Goal: Task Accomplishment & Management: Manage account settings

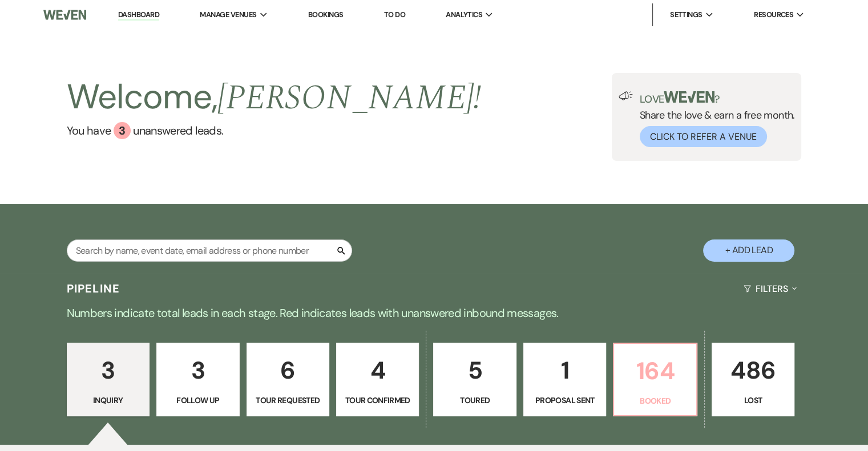
click at [676, 399] on p "Booked" at bounding box center [655, 401] width 68 height 13
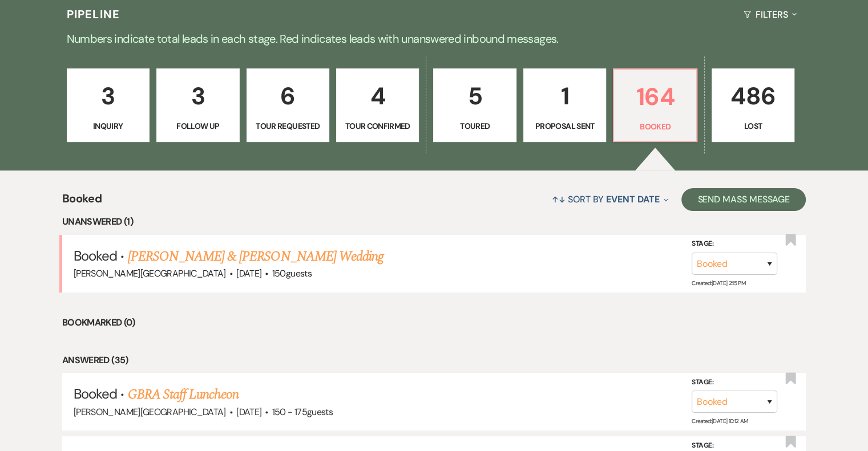
scroll to position [285, 0]
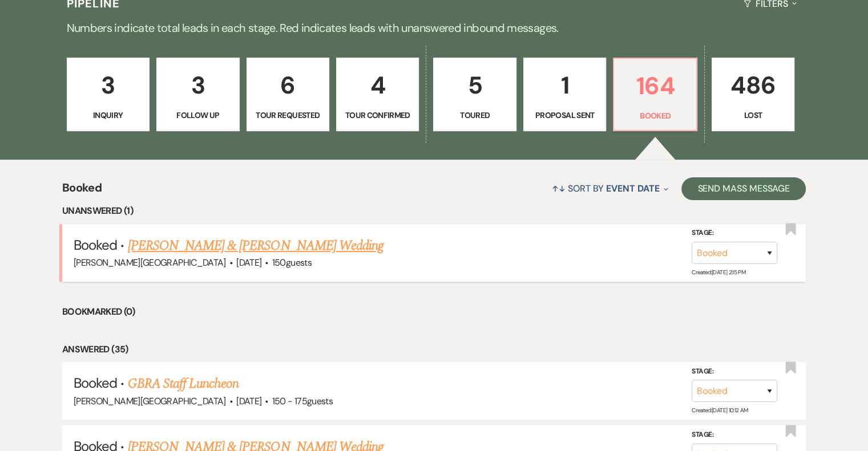
click at [302, 245] on link "[PERSON_NAME] & [PERSON_NAME] Wedding" at bounding box center [256, 246] width 256 height 21
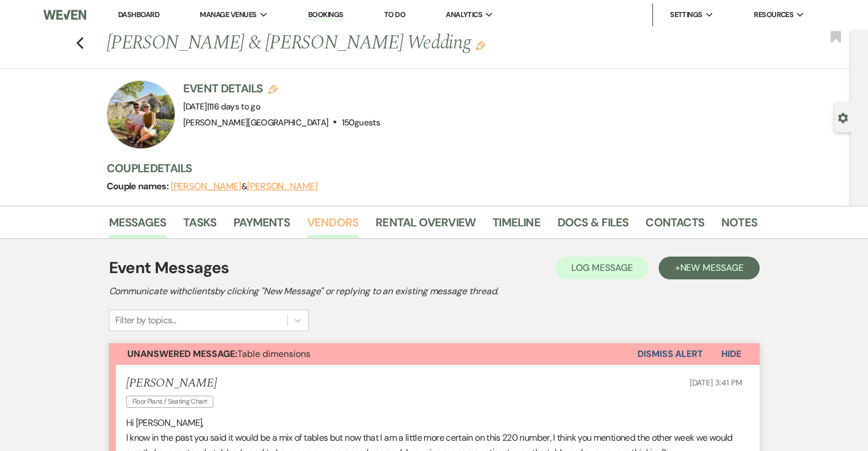
click at [338, 227] on link "Vendors" at bounding box center [332, 225] width 51 height 25
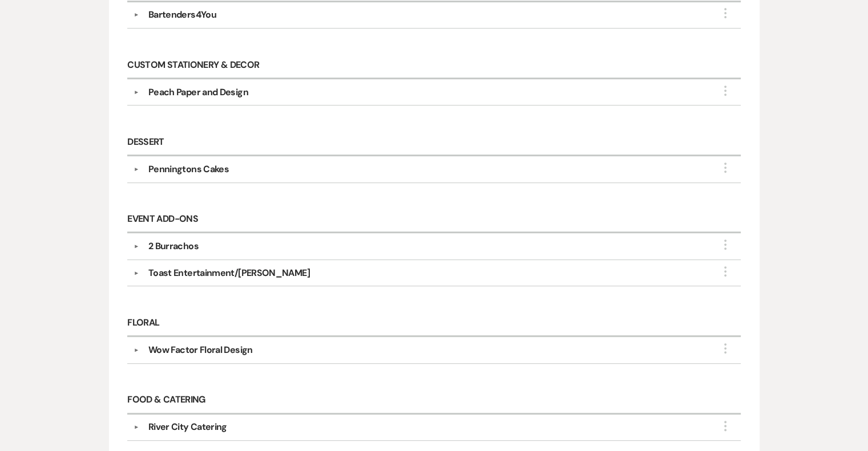
scroll to position [514, 0]
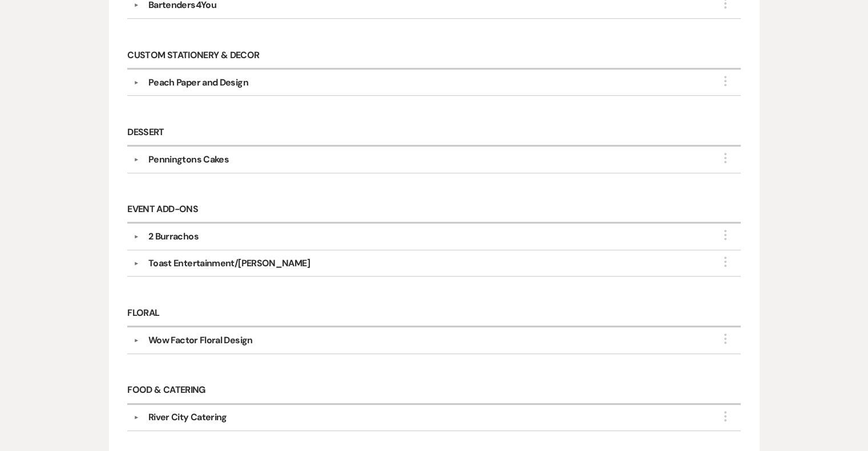
click at [137, 261] on button "▼" at bounding box center [137, 264] width 14 height 6
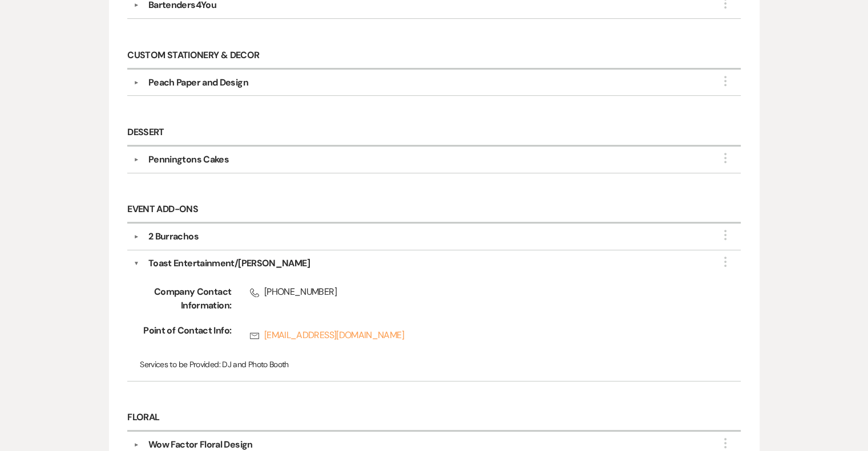
click at [137, 257] on button "▼" at bounding box center [137, 264] width 6 height 14
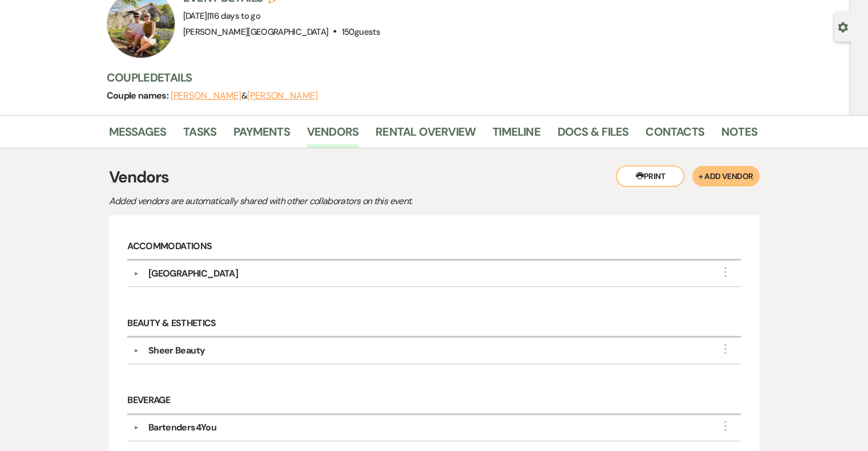
scroll to position [0, 0]
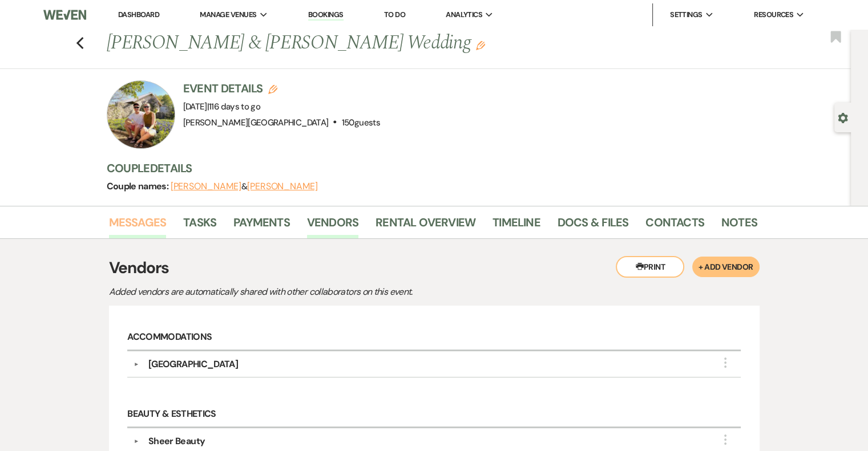
click at [160, 219] on link "Messages" at bounding box center [138, 225] width 58 height 25
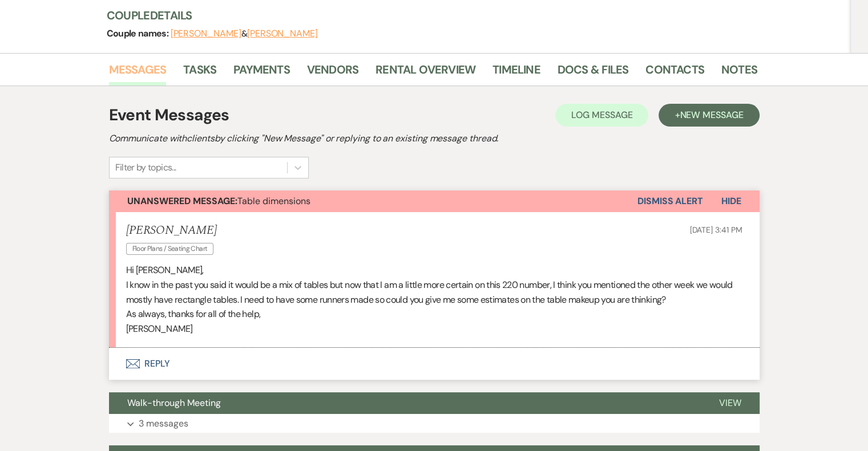
scroll to position [228, 0]
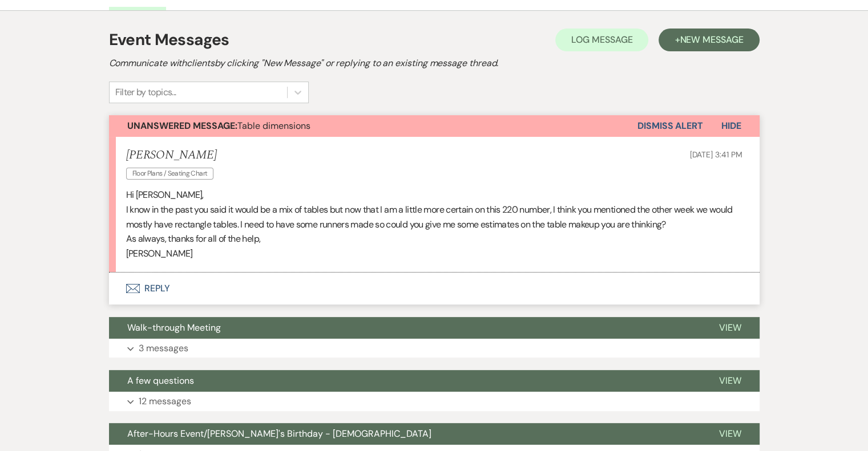
click at [148, 291] on button "Envelope Reply" at bounding box center [434, 289] width 651 height 32
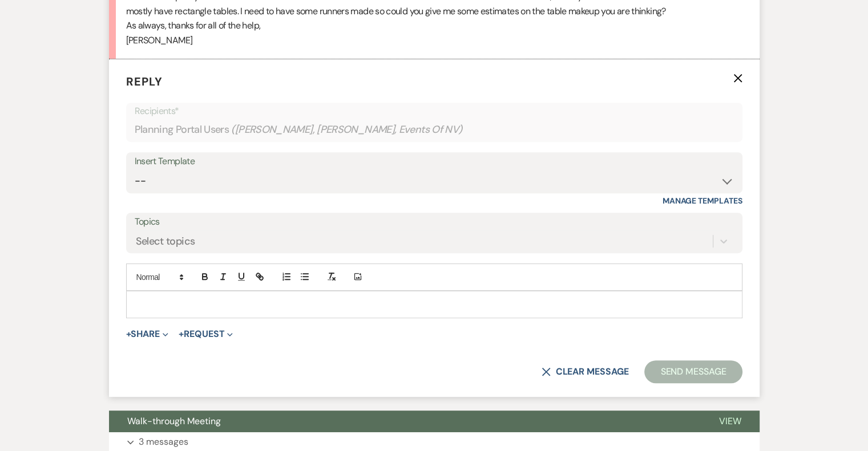
scroll to position [444, 0]
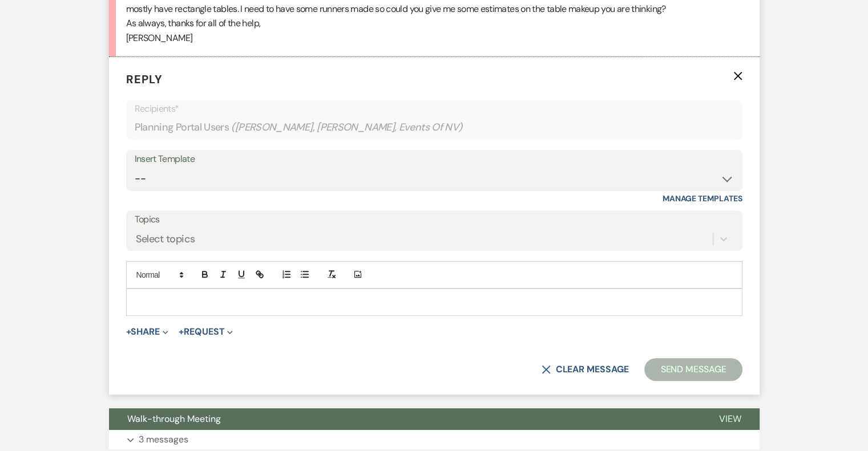
click at [166, 294] on div at bounding box center [434, 302] width 615 height 26
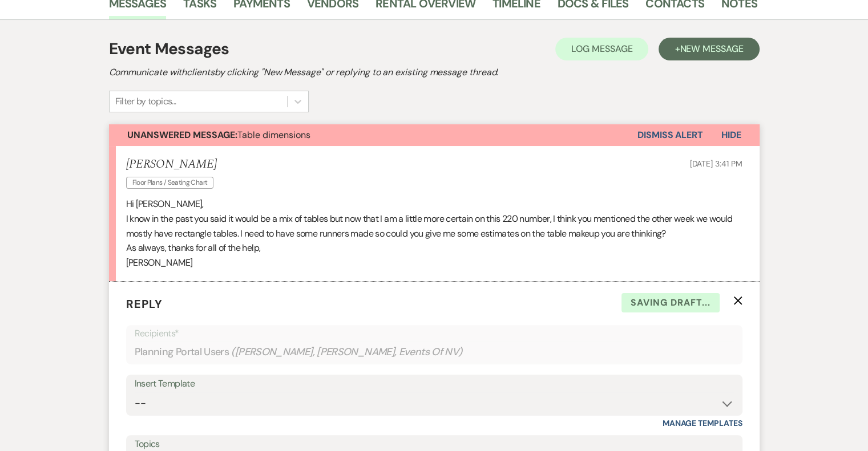
scroll to position [0, 0]
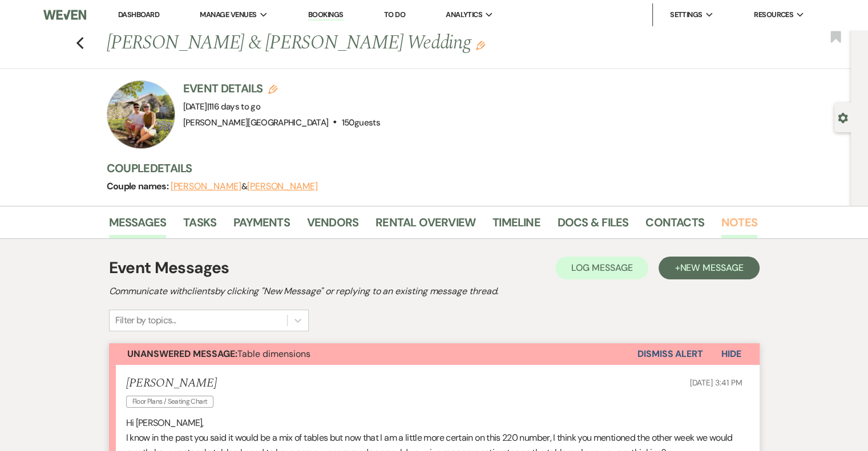
click at [725, 224] on link "Notes" at bounding box center [739, 225] width 36 height 25
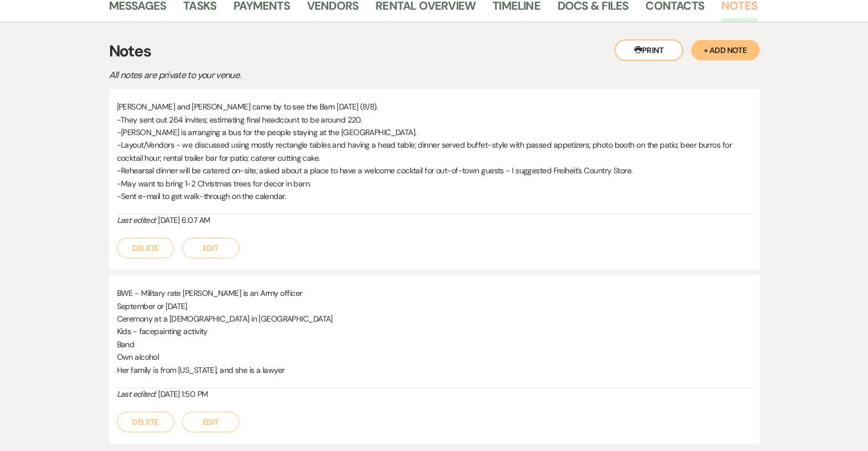
scroll to position [57, 0]
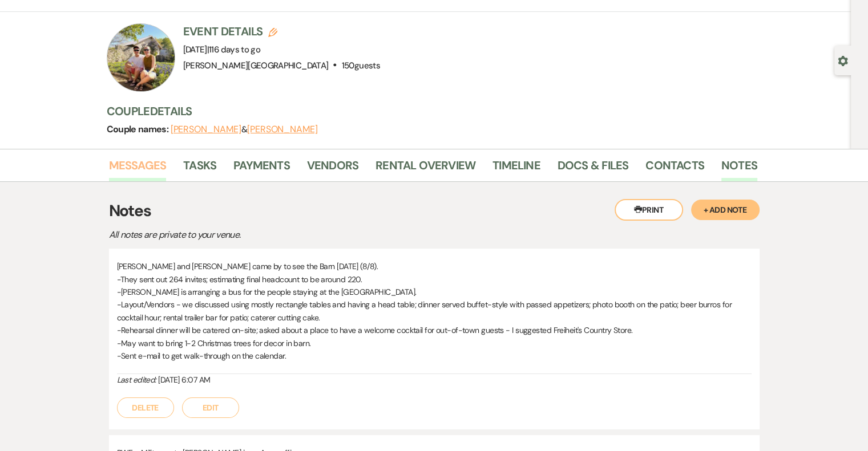
click at [151, 170] on link "Messages" at bounding box center [138, 168] width 58 height 25
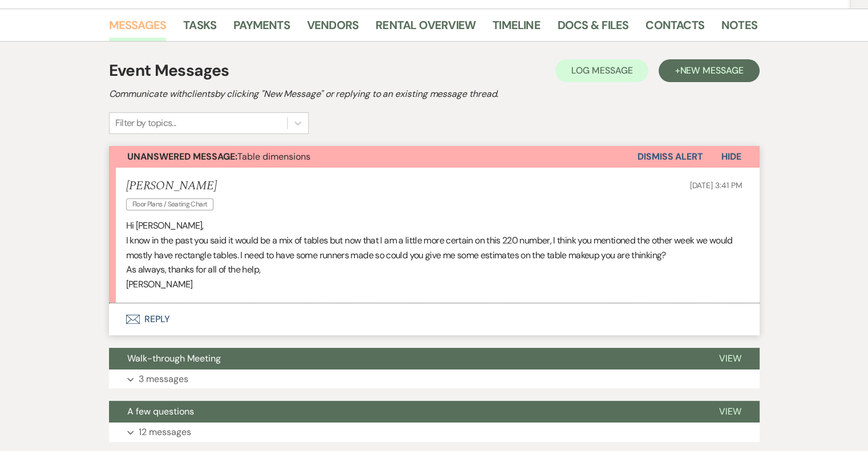
scroll to position [228, 0]
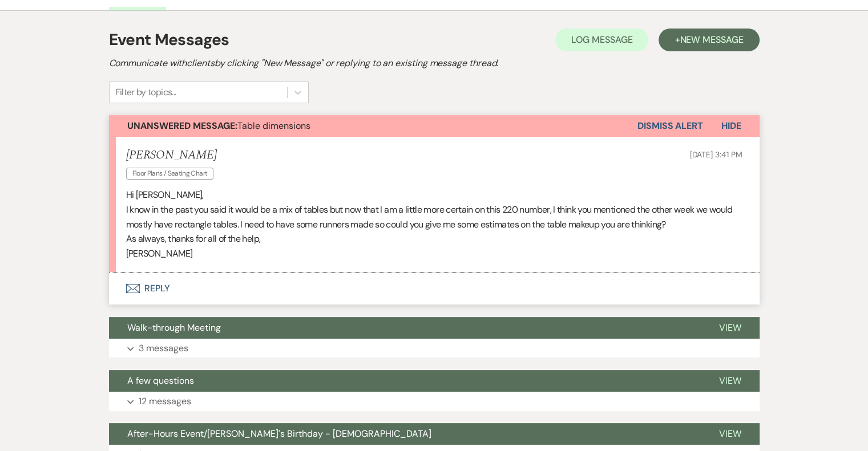
click at [160, 290] on button "Envelope Reply" at bounding box center [434, 289] width 651 height 32
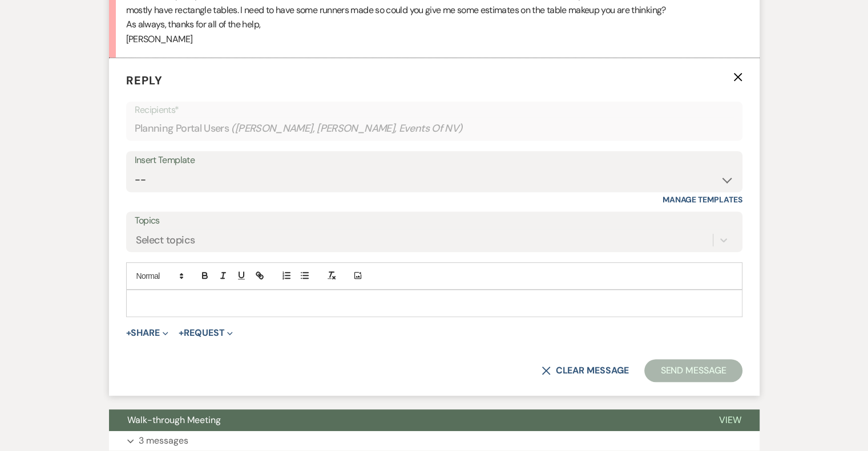
scroll to position [444, 0]
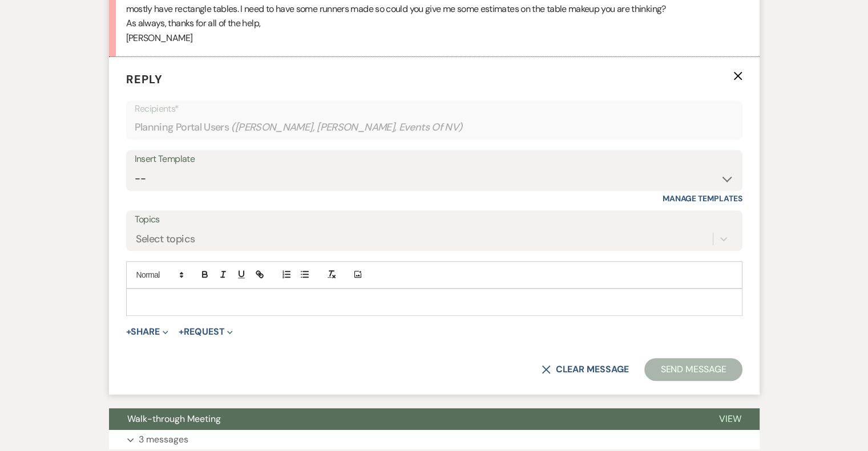
click at [228, 301] on p at bounding box center [434, 302] width 598 height 13
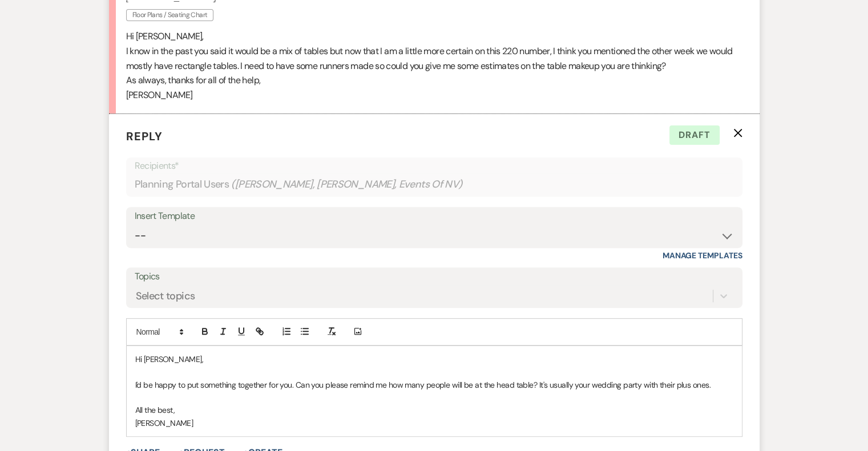
scroll to position [501, 0]
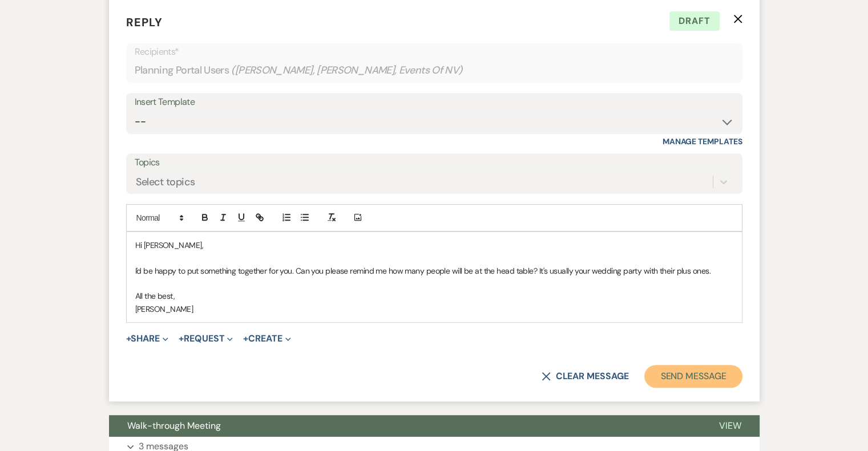
click at [668, 379] on button "Send Message" at bounding box center [693, 376] width 98 height 23
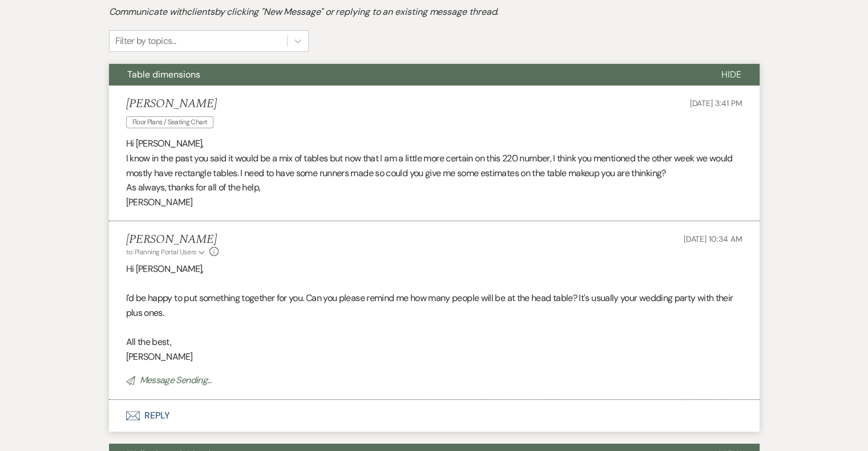
scroll to position [0, 0]
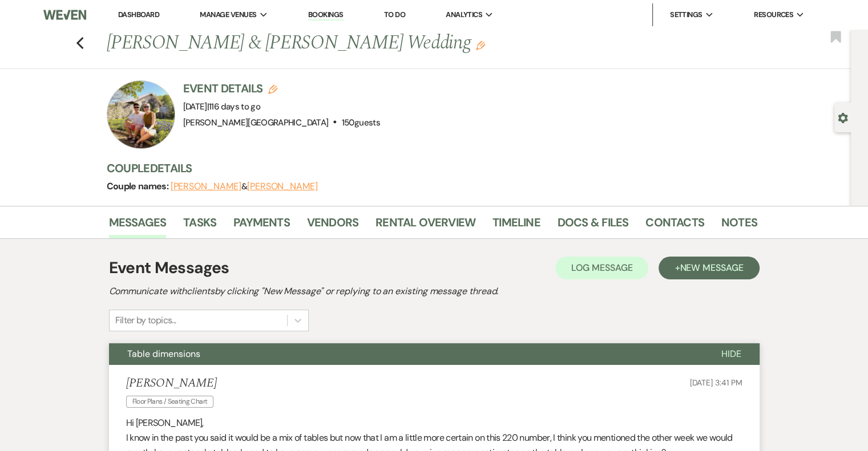
click at [147, 13] on link "Dashboard" at bounding box center [138, 15] width 41 height 10
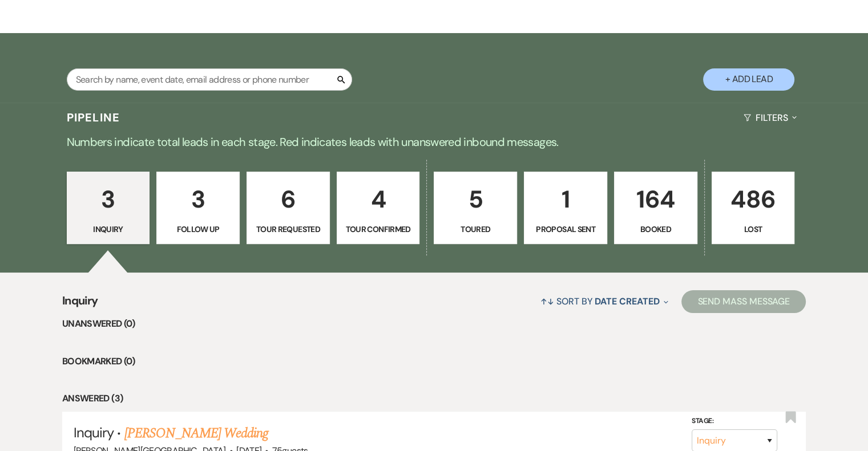
click at [387, 226] on p "Tour Confirmed" at bounding box center [378, 229] width 68 height 13
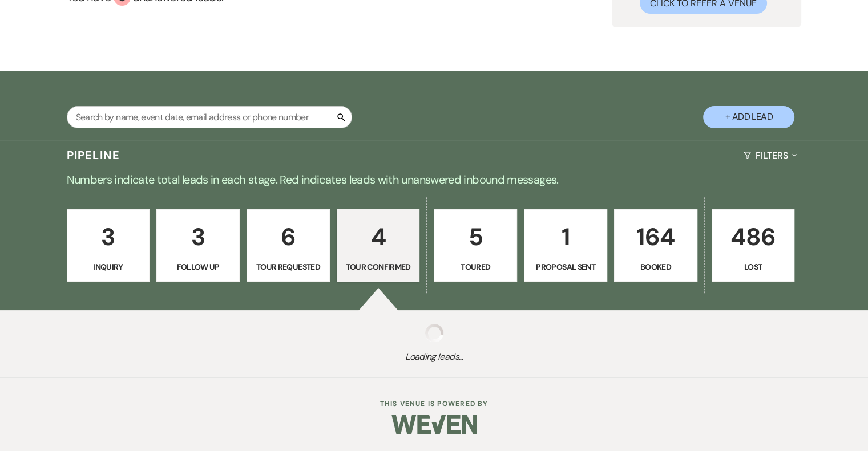
select select "4"
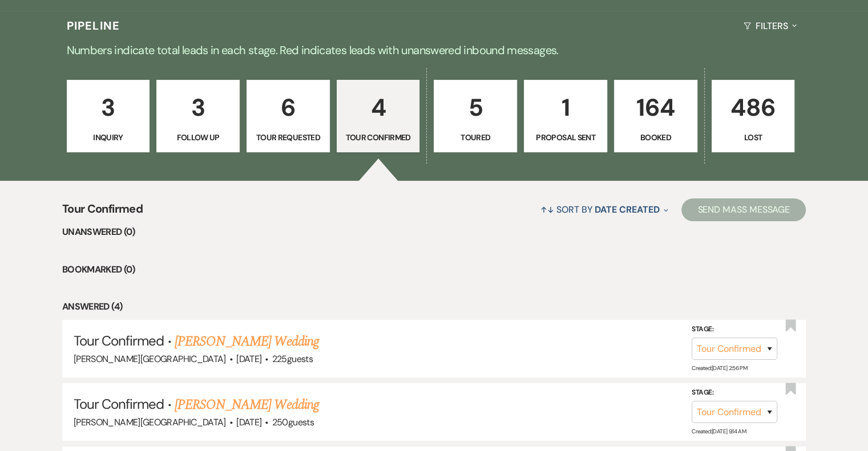
scroll to position [285, 0]
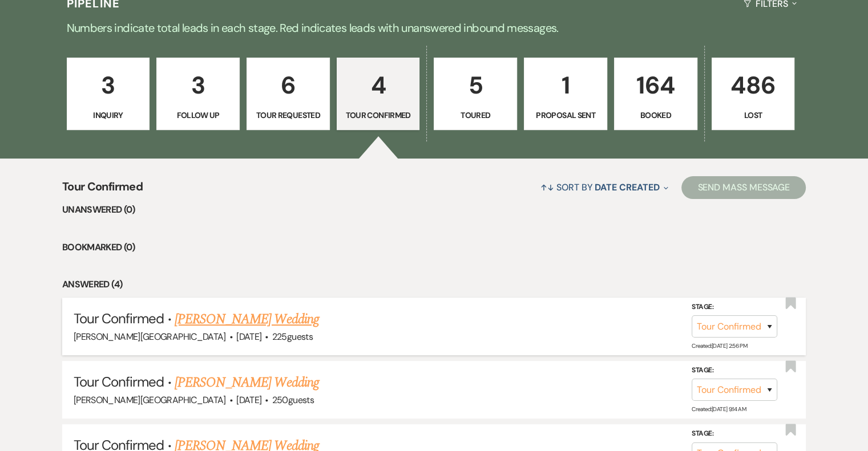
click at [261, 317] on link "[PERSON_NAME] Wedding" at bounding box center [247, 319] width 144 height 21
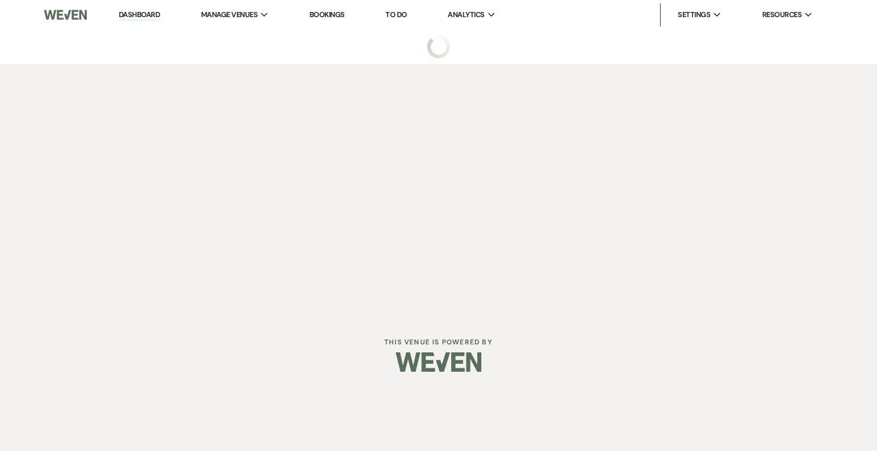
select select "4"
select select "5"
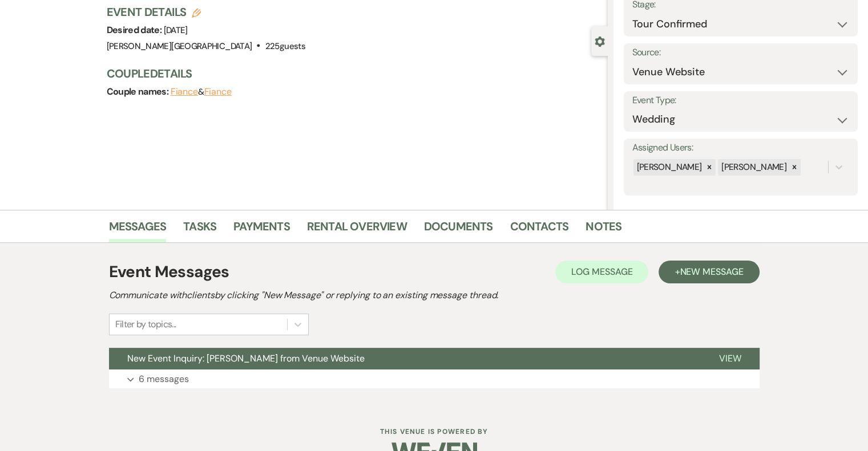
scroll to position [104, 0]
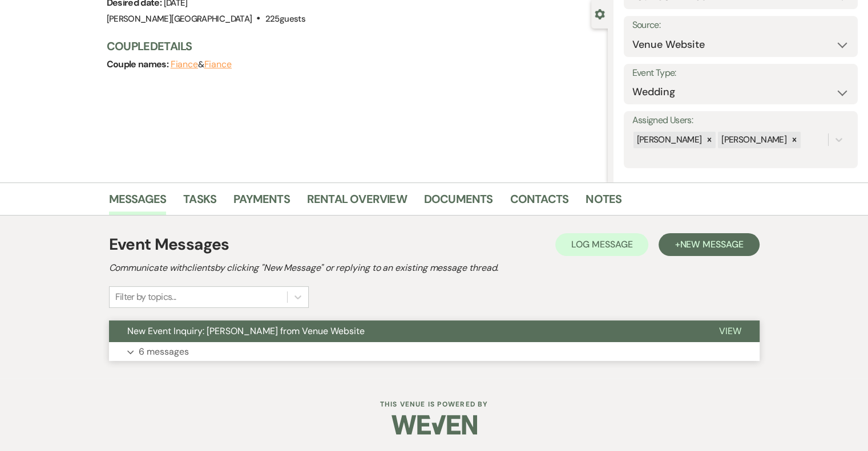
click at [164, 353] on p "6 messages" at bounding box center [164, 352] width 50 height 15
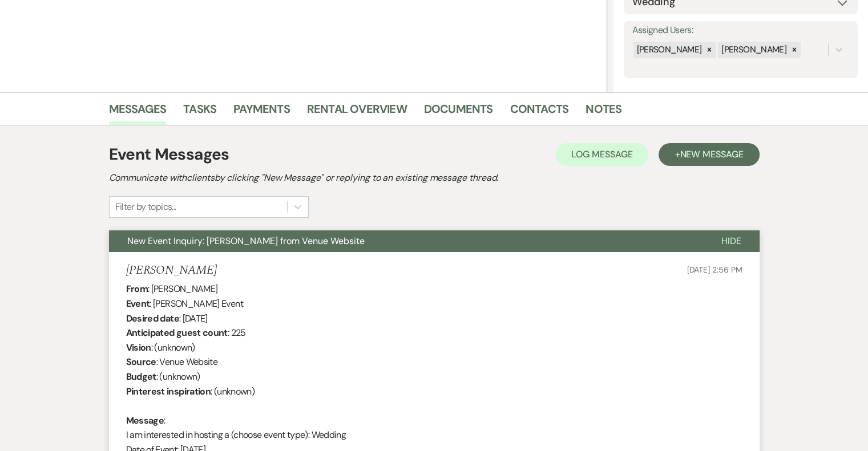
scroll to position [20, 0]
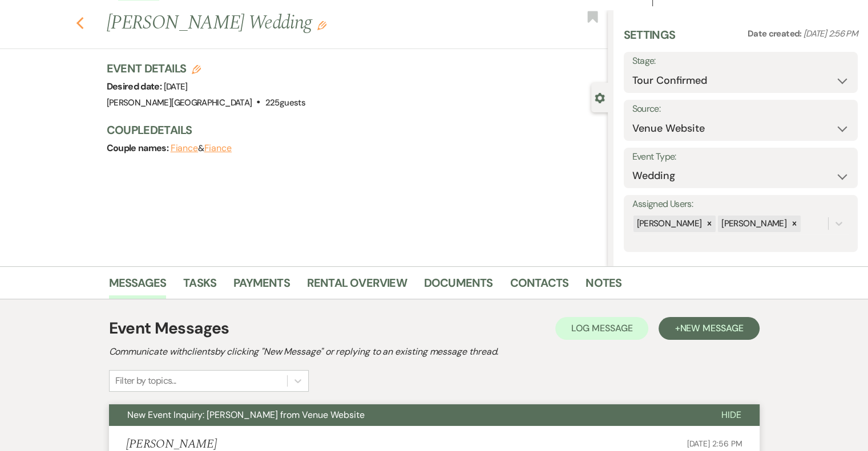
click at [84, 23] on icon "Previous" at bounding box center [80, 24] width 9 height 14
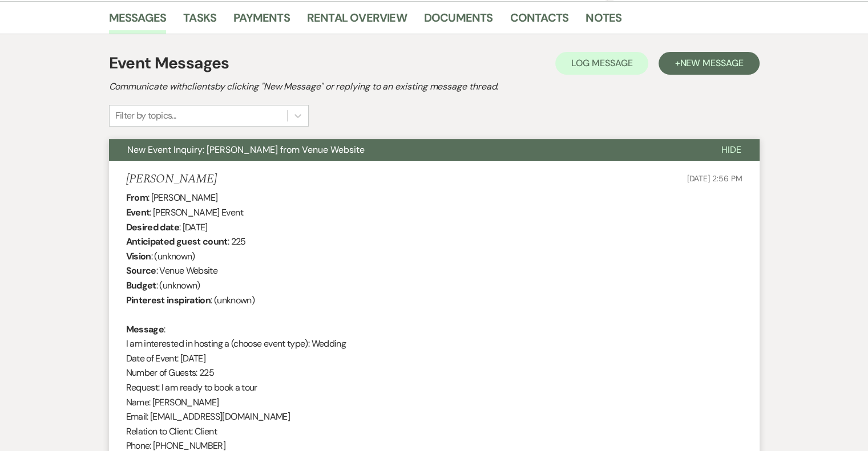
select select "4"
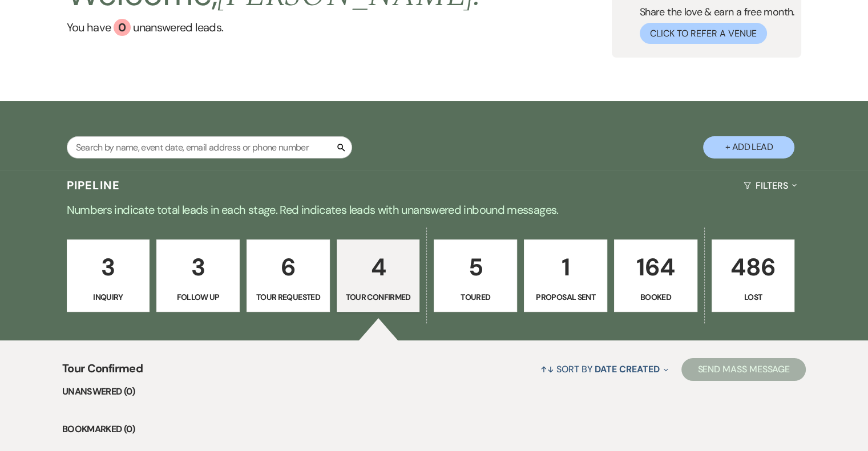
scroll to position [0, 0]
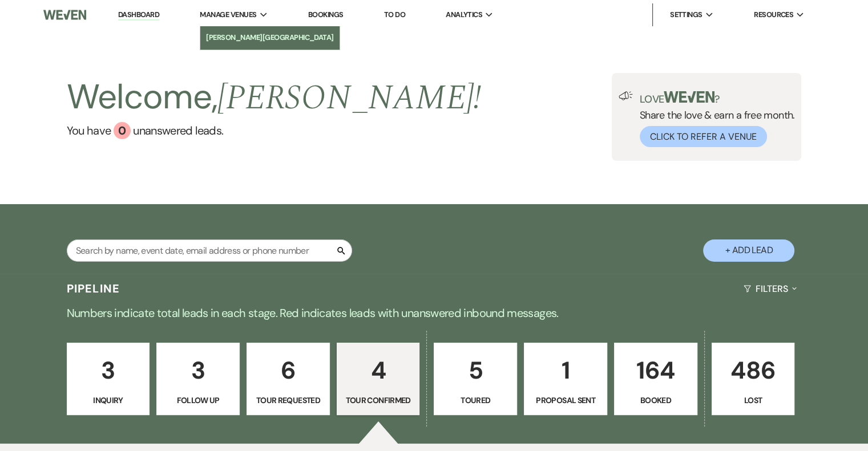
click at [238, 37] on li "[PERSON_NAME][GEOGRAPHIC_DATA]" at bounding box center [270, 37] width 128 height 11
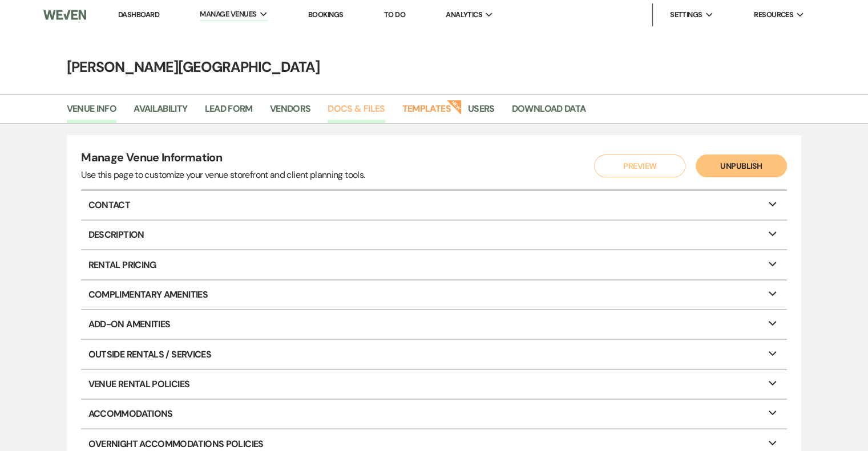
click at [364, 108] on link "Docs & Files" at bounding box center [356, 113] width 57 height 22
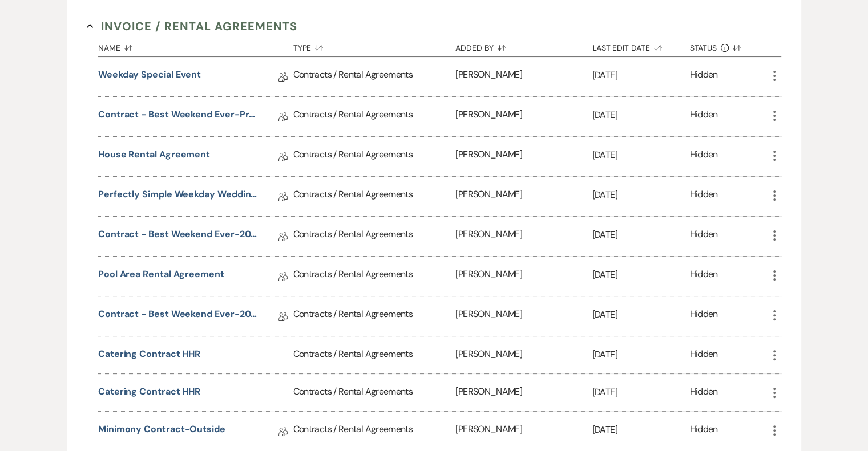
scroll to position [285, 0]
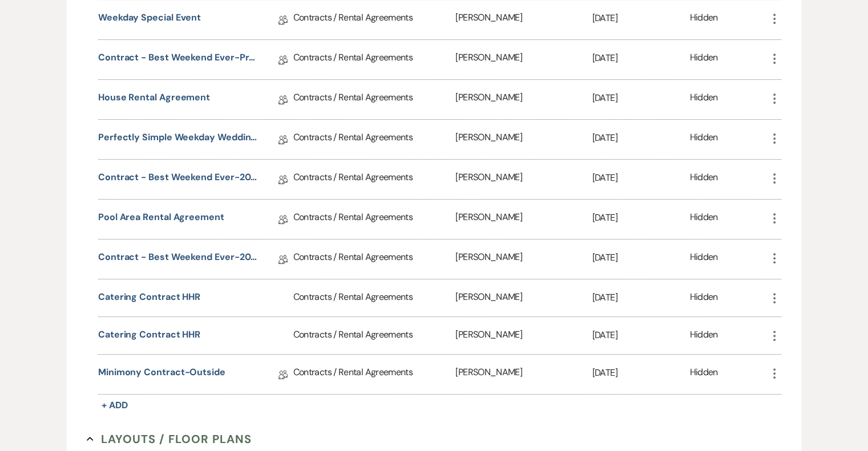
click at [775, 255] on use "button" at bounding box center [774, 258] width 2 height 10
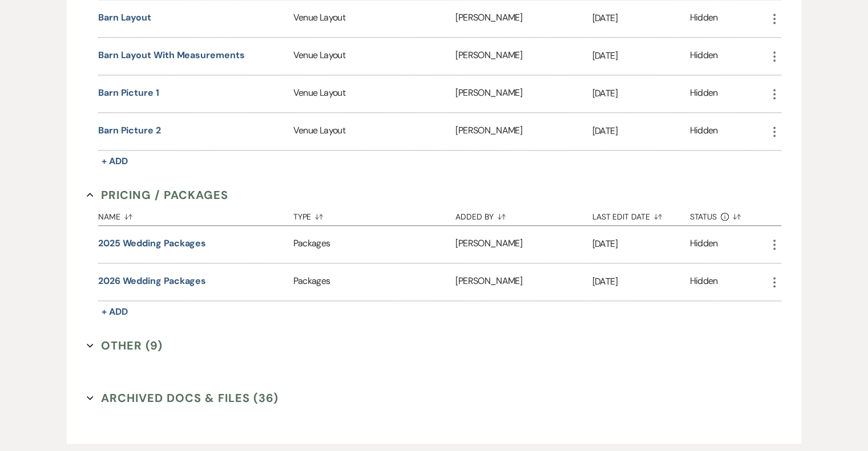
scroll to position [1198, 0]
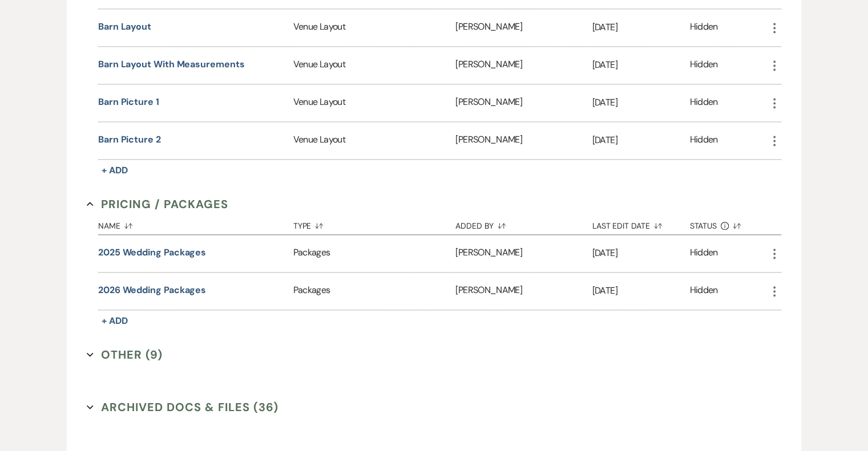
click at [773, 285] on icon "More" at bounding box center [775, 292] width 14 height 14
click at [799, 324] on button "Archive Archive" at bounding box center [807, 333] width 78 height 19
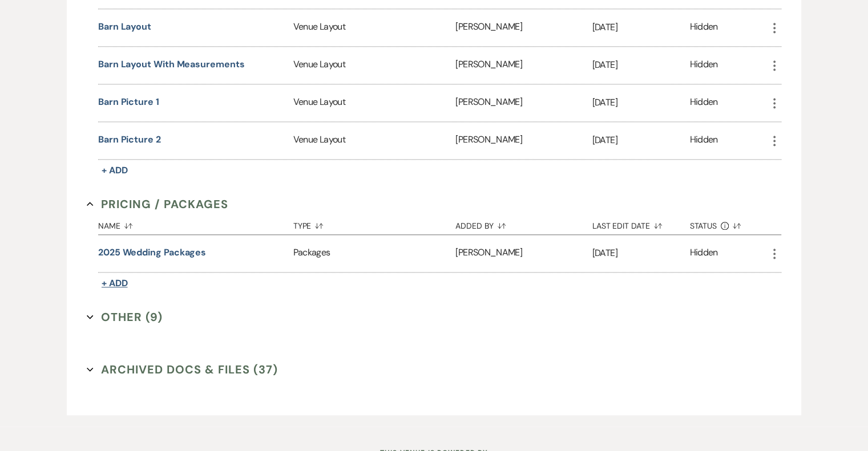
click at [123, 277] on span "+ Add" at bounding box center [115, 283] width 26 height 12
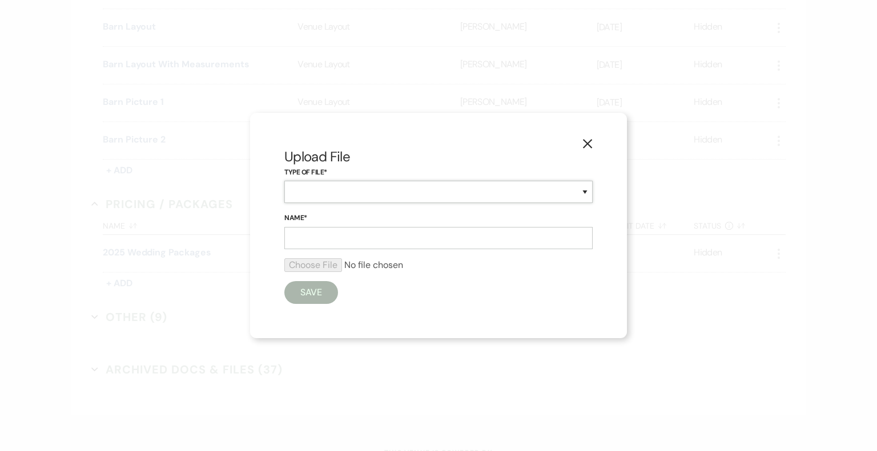
click at [401, 187] on select "Beverage Brochure Menu Packages Product Specifications Quotes" at bounding box center [438, 192] width 308 height 22
select select "20"
click at [284, 181] on select "Beverage Brochure Menu Packages Product Specifications Quotes" at bounding box center [438, 192] width 308 height 22
click at [355, 239] on input "Name*" at bounding box center [438, 238] width 308 height 22
type input "2026 Wedding Packages"
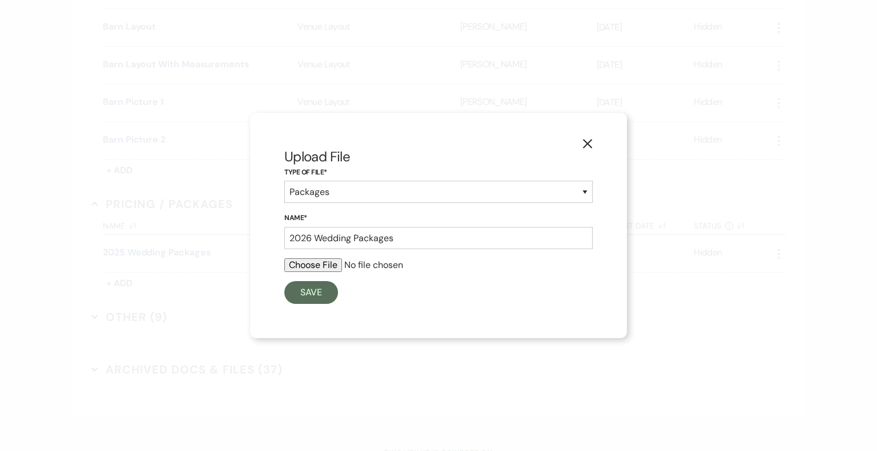
click at [331, 269] on input "file" at bounding box center [438, 266] width 308 height 14
type input "C:\fakepath\2026 Wedding Packages.pdf"
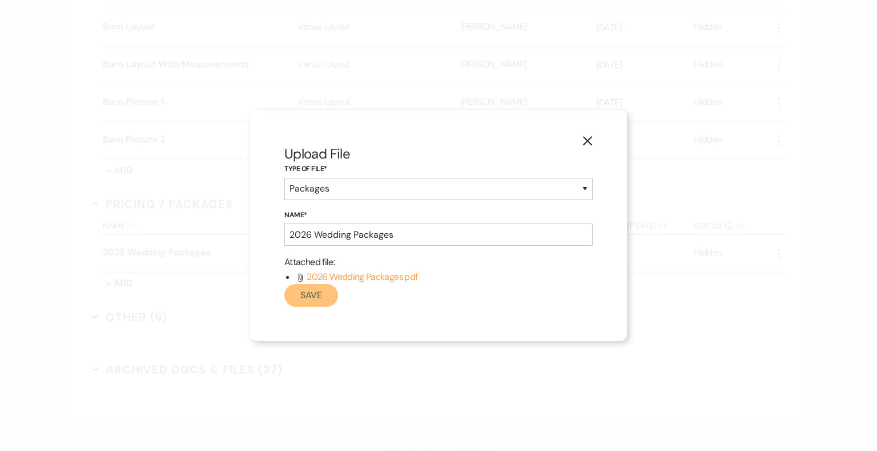
click at [321, 298] on button "Save" at bounding box center [311, 295] width 54 height 23
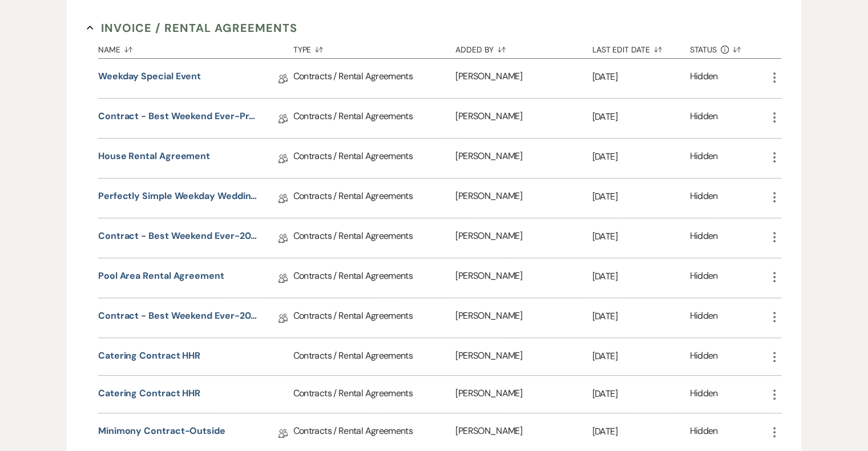
scroll to position [228, 0]
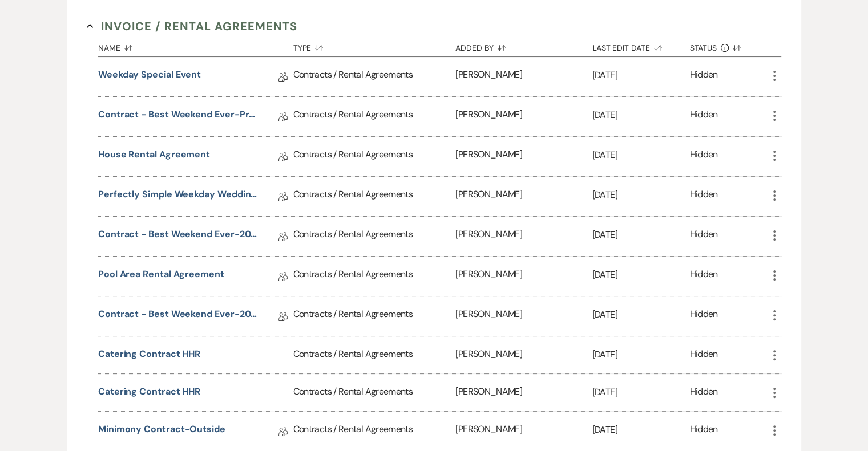
click at [775, 310] on icon "More" at bounding box center [775, 316] width 14 height 14
click at [239, 313] on link "Contract - Best Weekend Ever-2026" at bounding box center [179, 317] width 163 height 18
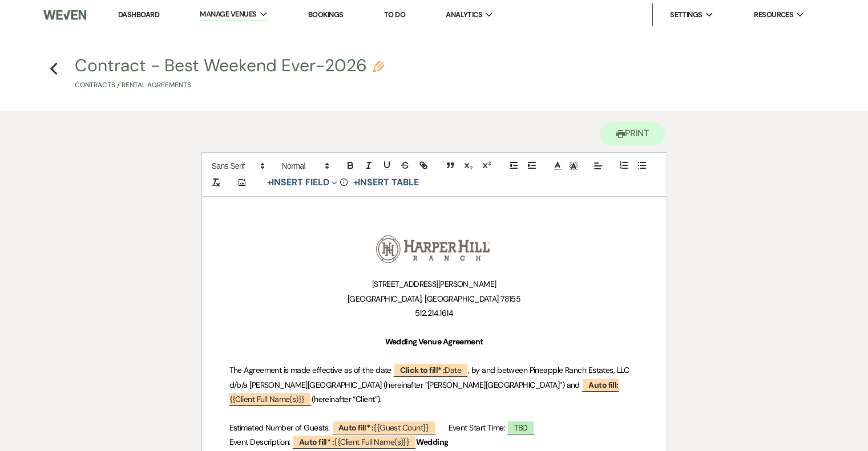
click at [542, 282] on p "[STREET_ADDRESS][PERSON_NAME]" at bounding box center [434, 284] width 410 height 14
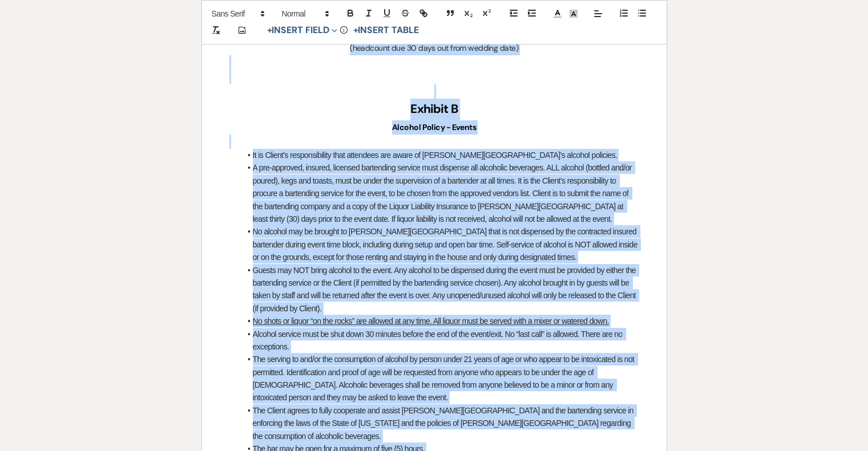
scroll to position [4467, 0]
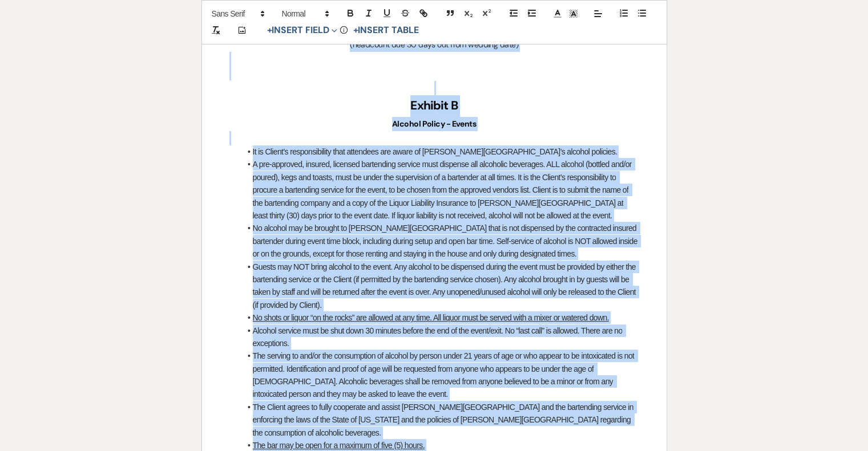
copy div "﻿ ﻿ 61690 Lorem Ipsu Dolors, AM 89173 506.471.0772 Consect Adipi Elitseddo Eiu …"
